Goal: Navigation & Orientation: Understand site structure

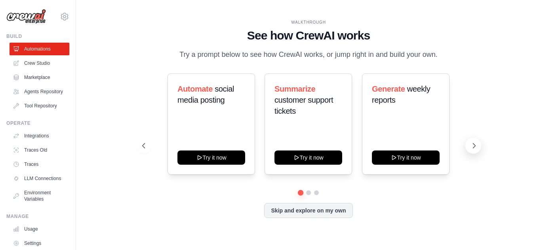
click at [473, 149] on icon at bounding box center [474, 146] width 8 height 8
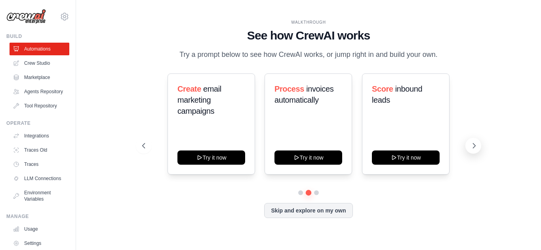
click at [473, 149] on icon at bounding box center [474, 146] width 8 height 8
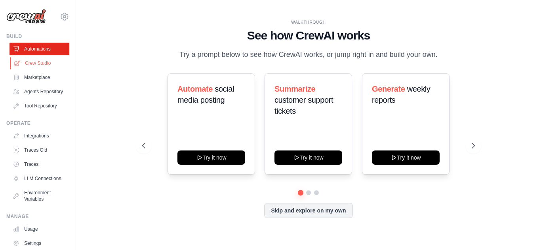
click at [40, 62] on link "Crew Studio" at bounding box center [40, 63] width 60 height 13
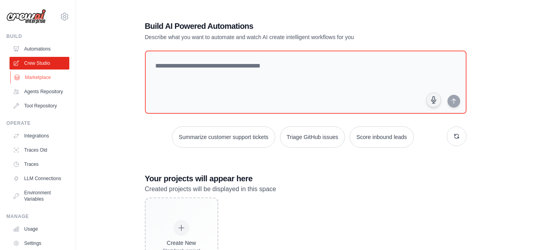
click at [42, 75] on link "Marketplace" at bounding box center [40, 77] width 60 height 13
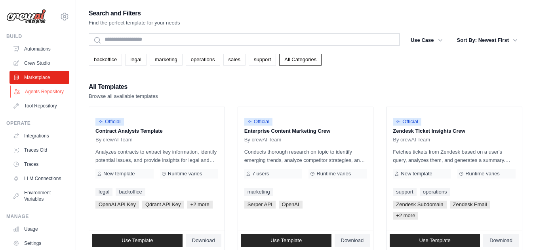
click at [25, 91] on link "Agents Repository" at bounding box center [40, 91] width 60 height 13
